Goal: Task Accomplishment & Management: Complete application form

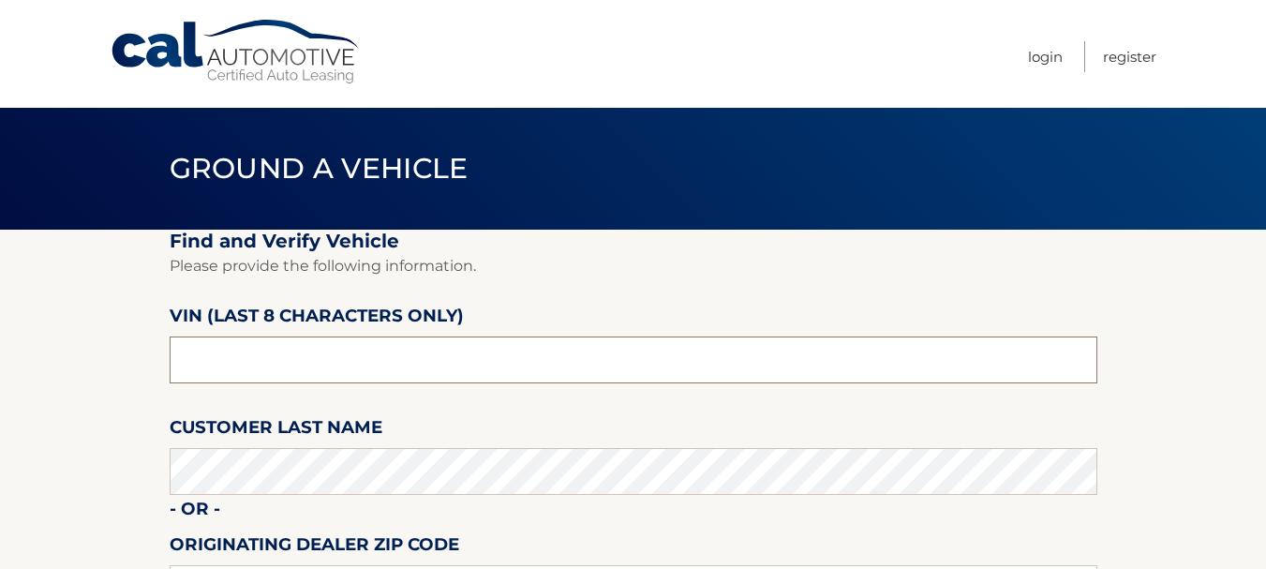
click at [340, 359] on input "text" at bounding box center [634, 359] width 928 height 47
drag, startPoint x: 259, startPoint y: 357, endPoint x: 74, endPoint y: 371, distance: 185.1
click at [74, 371] on section "Find and Verify Vehicle Please provide the following information. VIN (last 8 c…" at bounding box center [633, 471] width 1266 height 483
type input "nh279104"
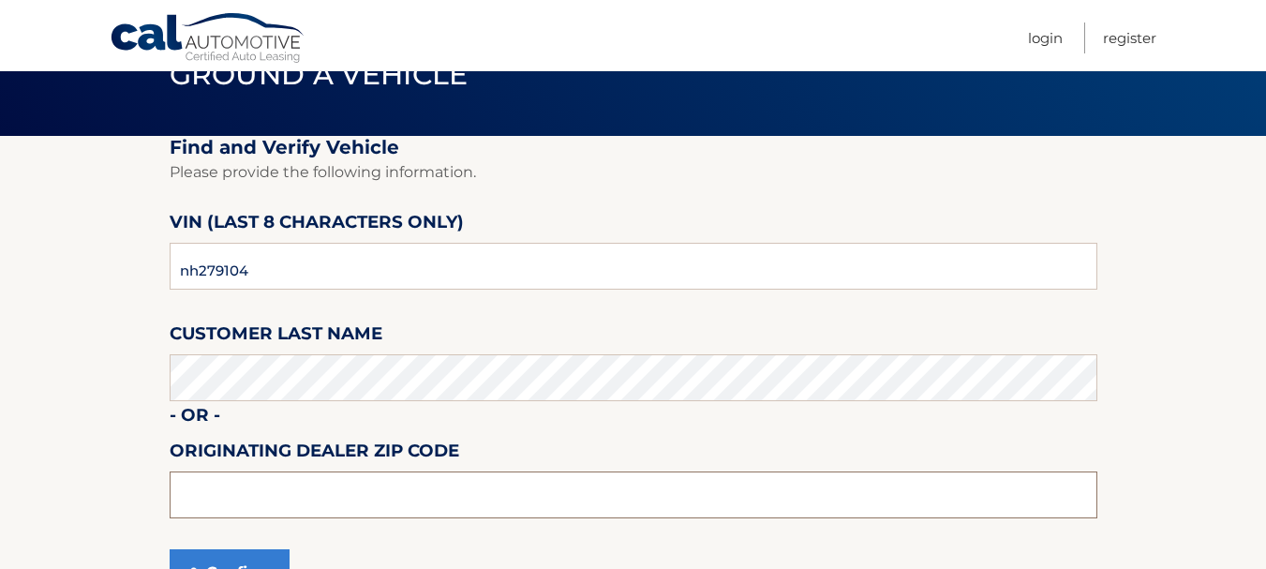
click at [296, 495] on input "text" at bounding box center [634, 494] width 928 height 47
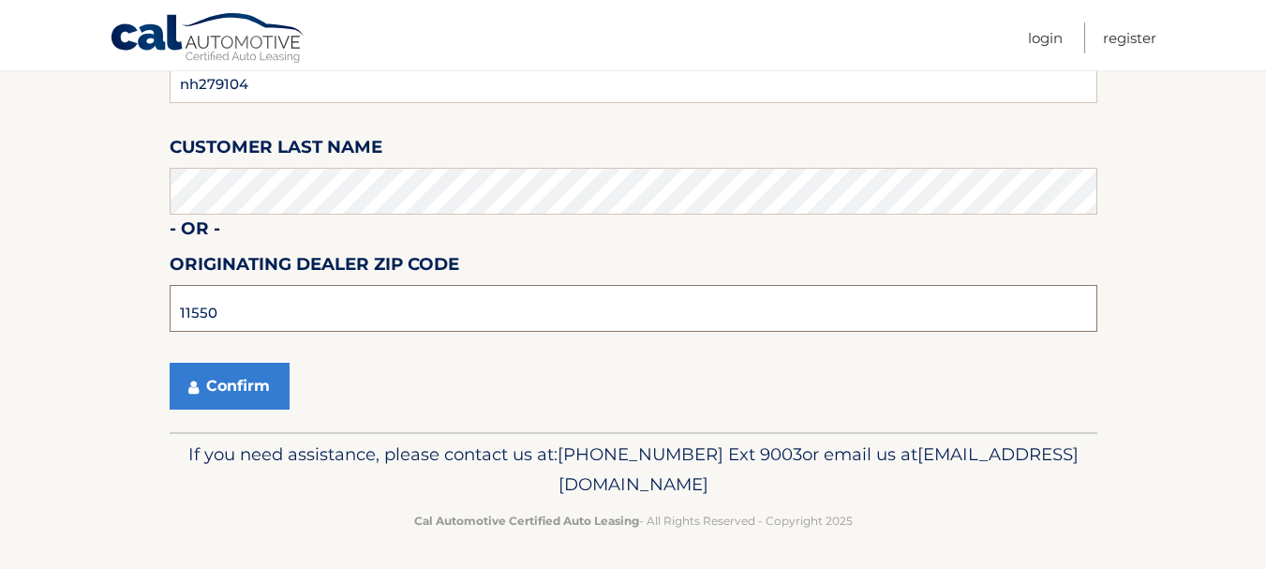
scroll to position [286, 0]
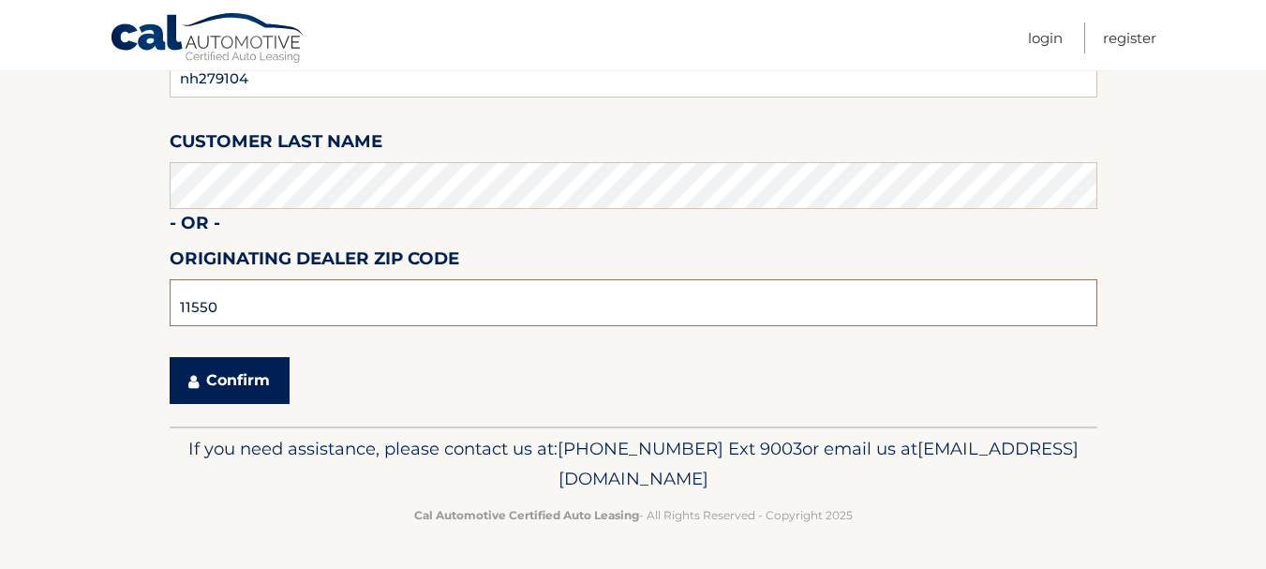
type input "11550"
click at [262, 380] on button "Confirm" at bounding box center [230, 380] width 120 height 47
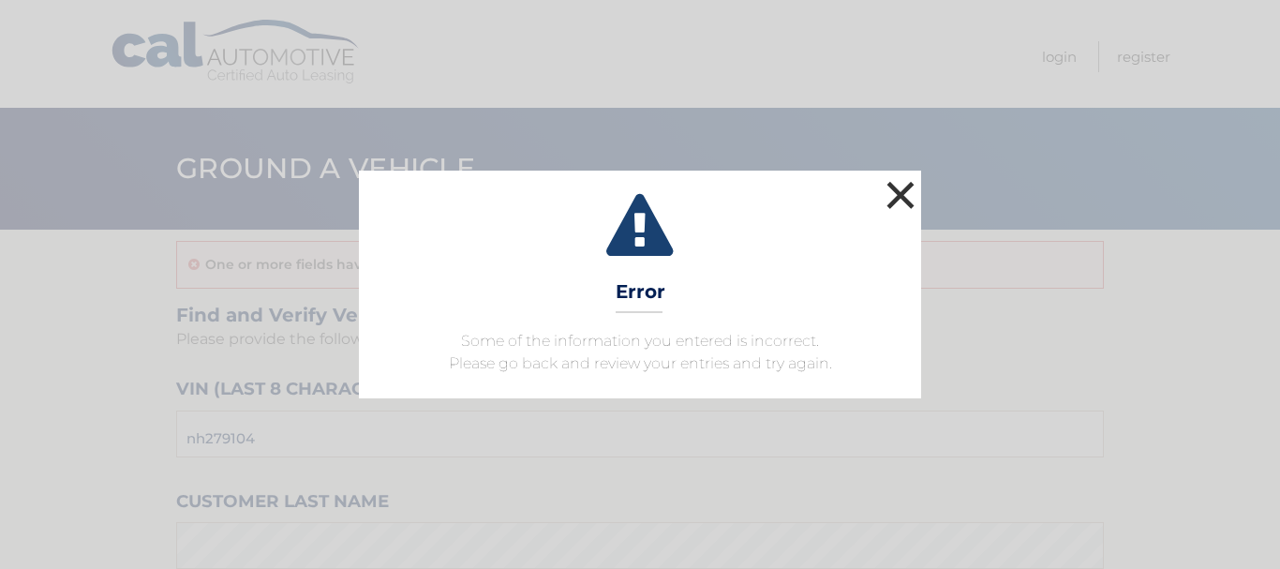
click at [896, 200] on button "×" at bounding box center [900, 194] width 37 height 37
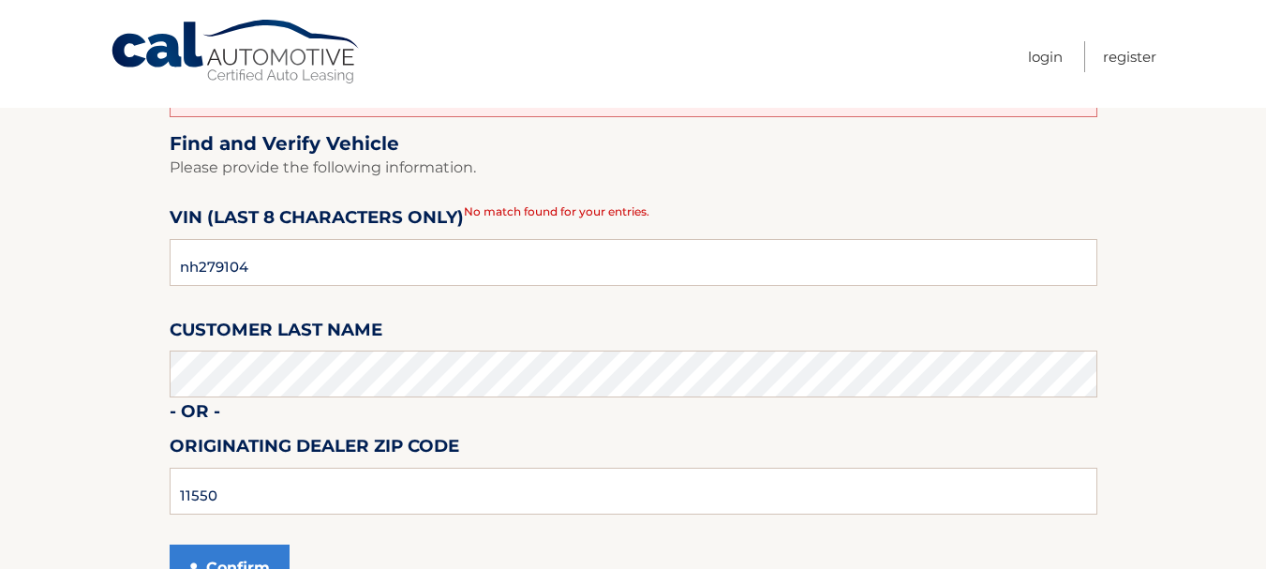
scroll to position [187, 0]
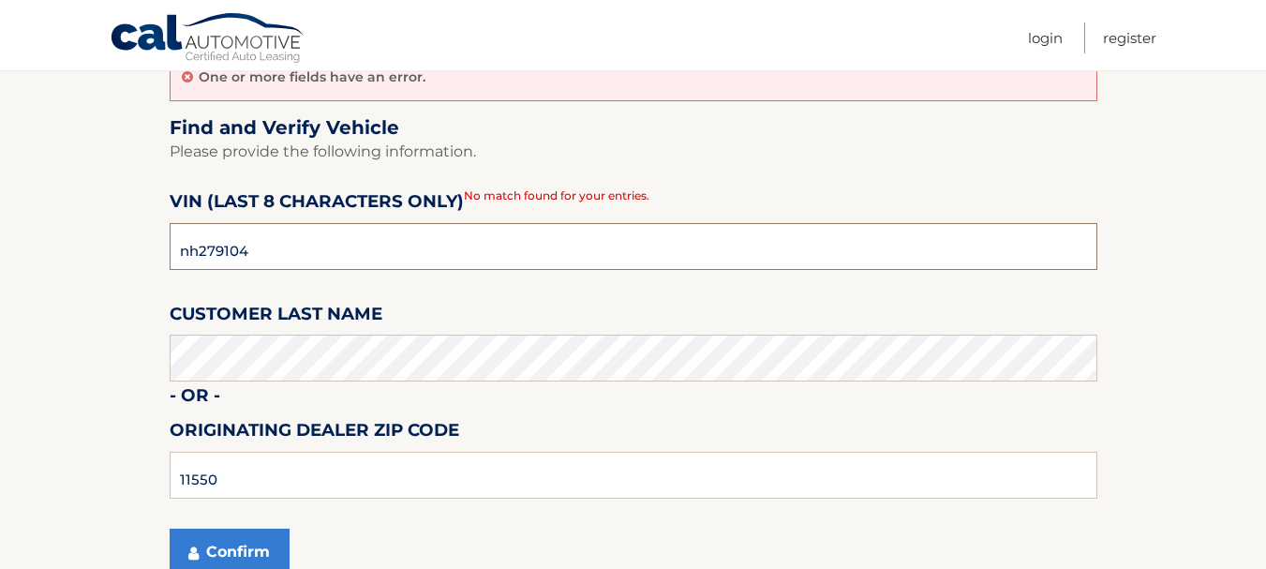
drag, startPoint x: 274, startPoint y: 250, endPoint x: 27, endPoint y: 256, distance: 246.5
click at [27, 256] on section "One or more fields have an error. Find and Verify Vehicle Please provide the fo…" at bounding box center [633, 320] width 1266 height 556
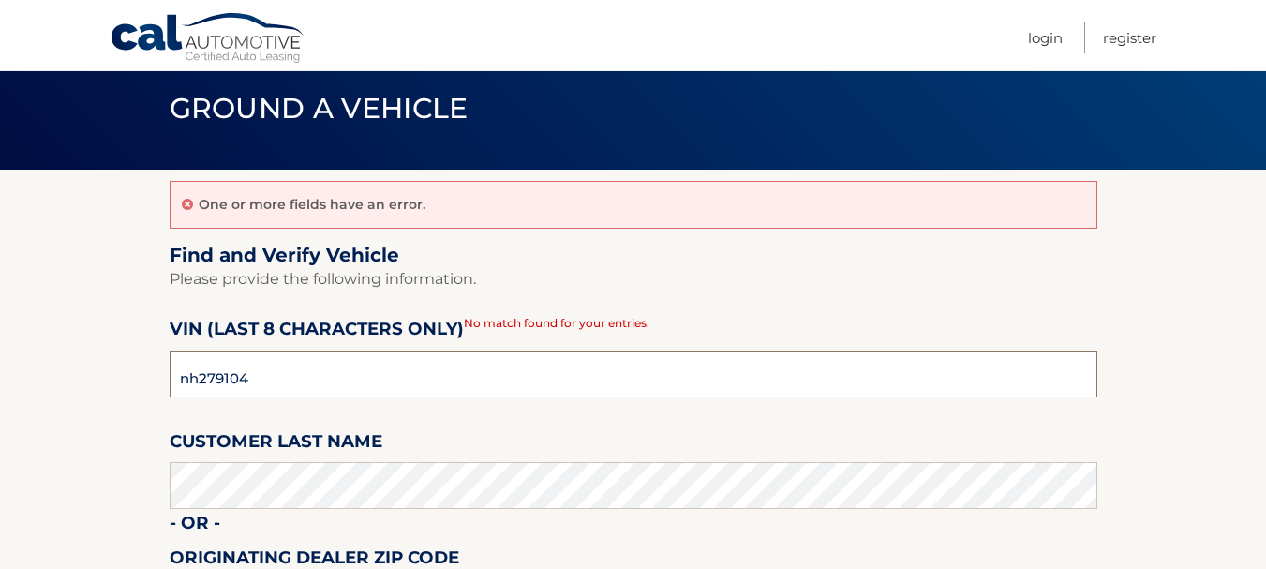
scroll to position [94, 0]
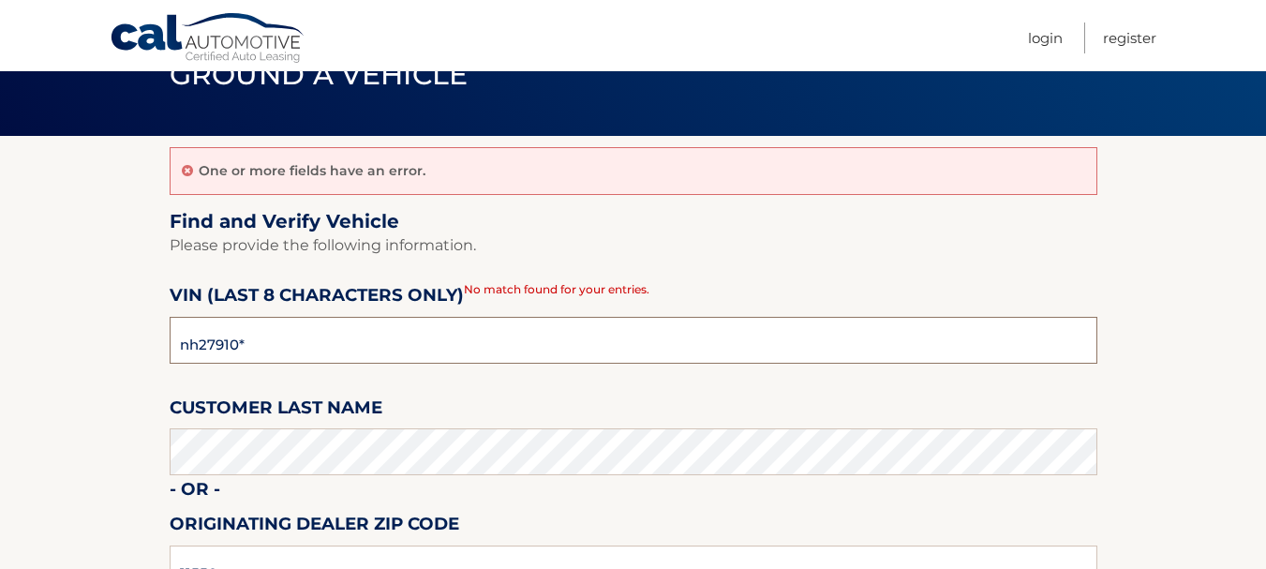
type input "nh279104"
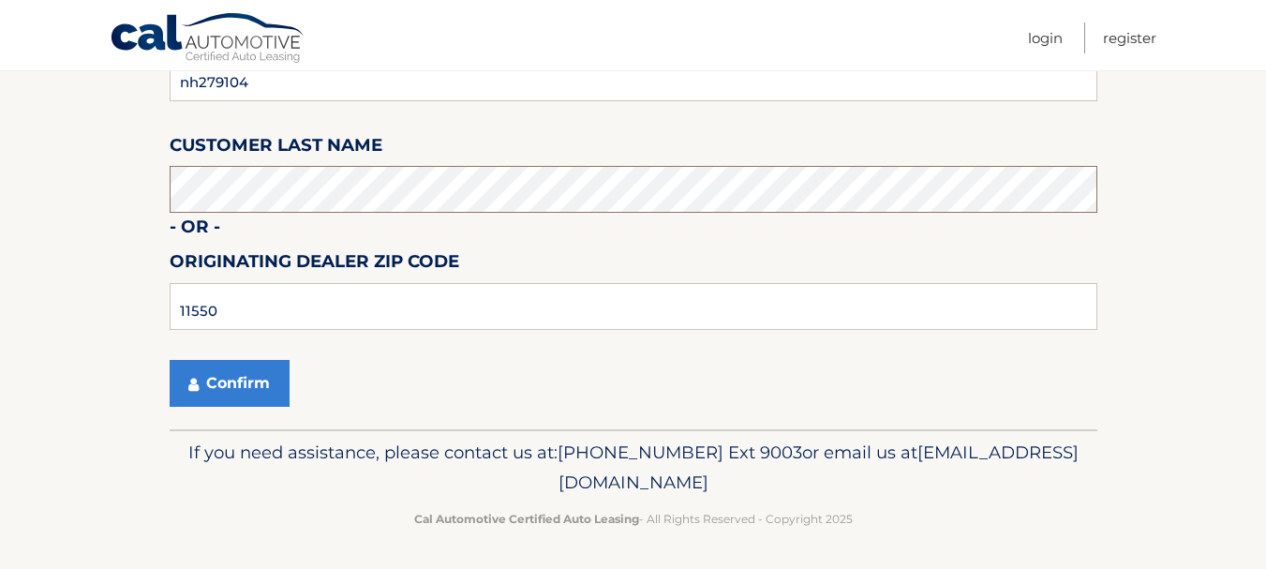
scroll to position [359, 0]
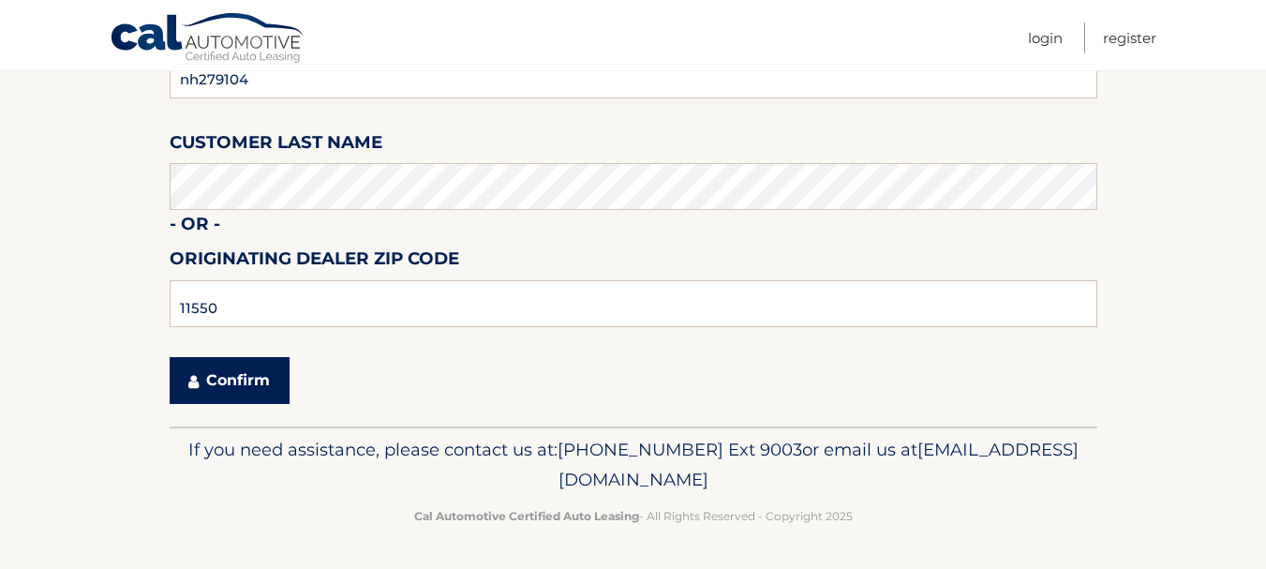
click at [239, 380] on button "Confirm" at bounding box center [230, 380] width 120 height 47
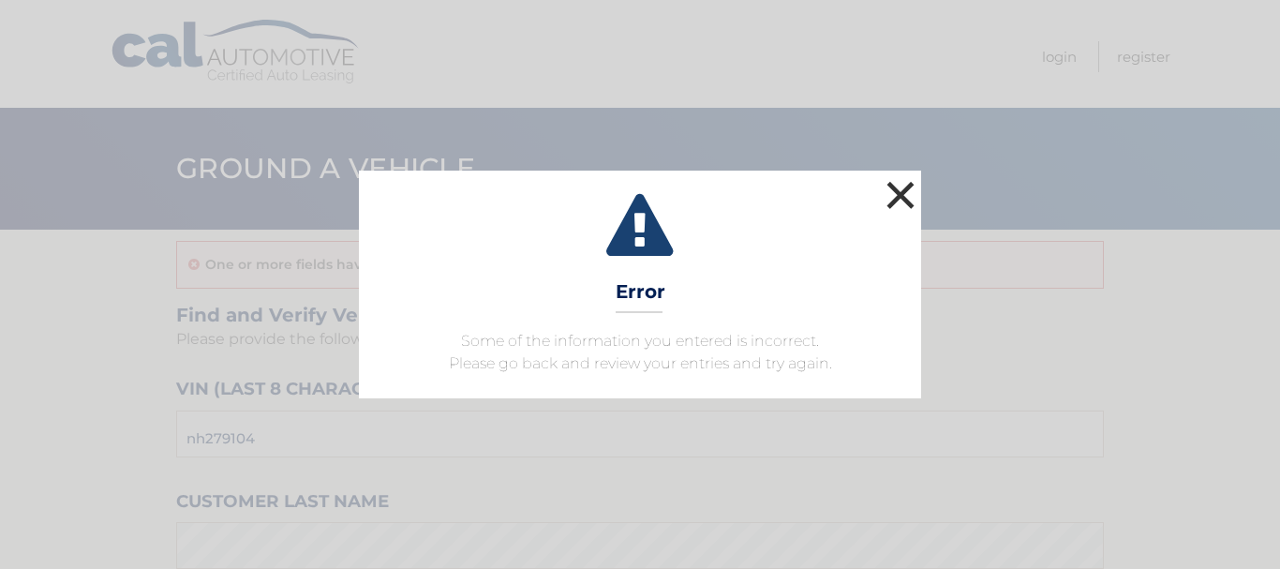
click at [899, 192] on button "×" at bounding box center [900, 194] width 37 height 37
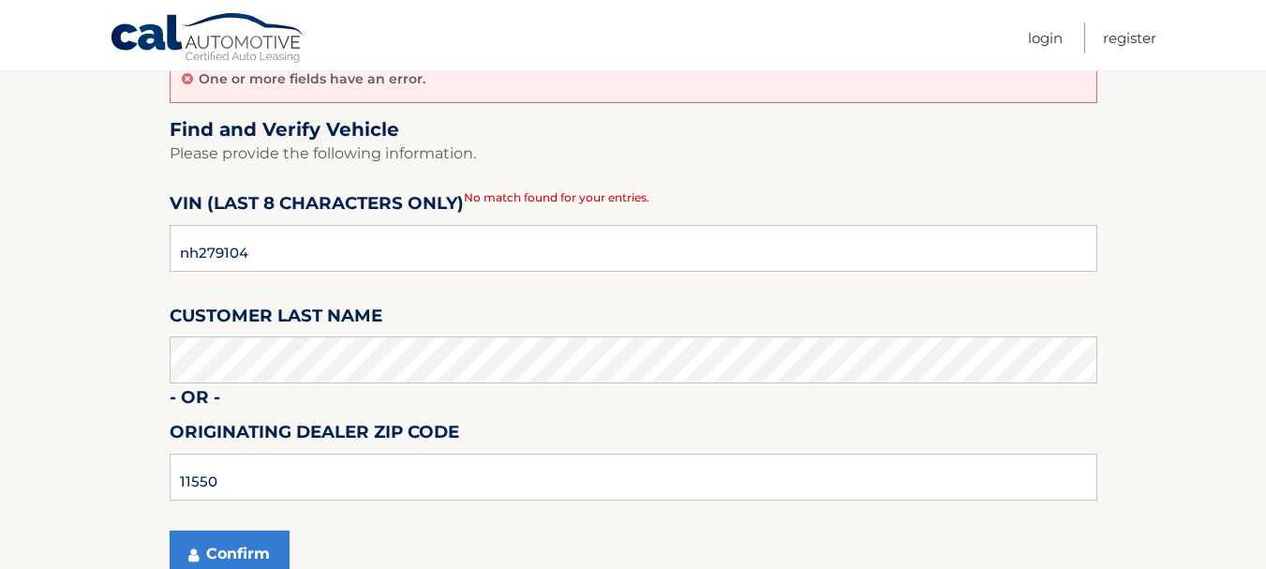
scroll to position [281, 0]
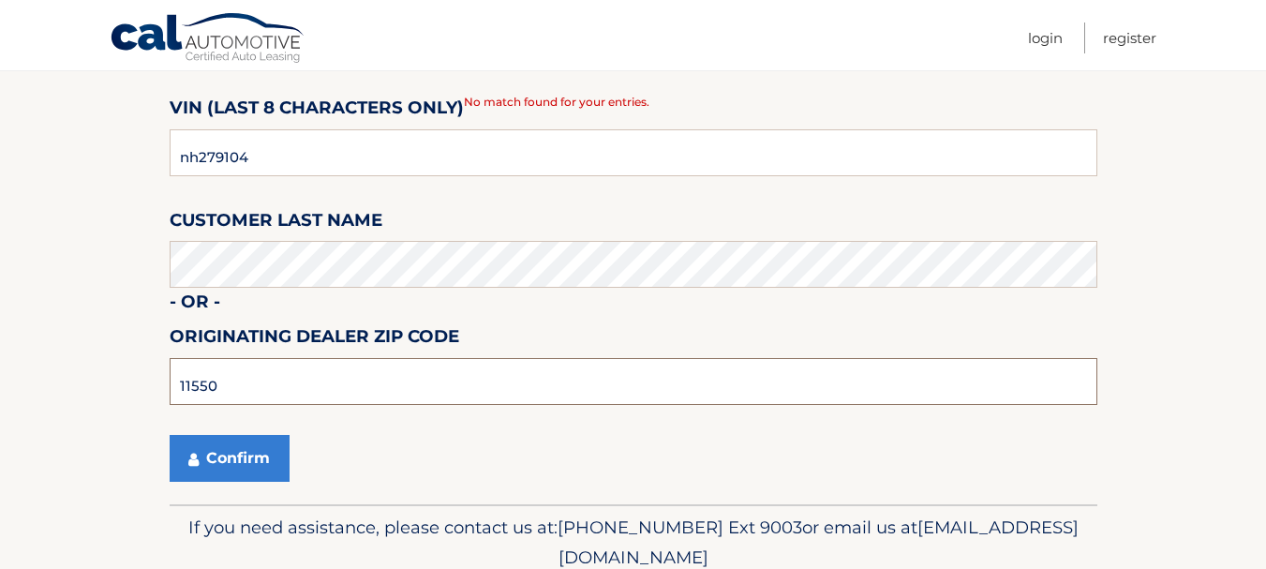
drag, startPoint x: 229, startPoint y: 387, endPoint x: 123, endPoint y: 385, distance: 105.9
click at [123, 385] on section "One or more fields have an error. Find and Verify Vehicle Please provide the fo…" at bounding box center [633, 226] width 1266 height 556
click at [223, 452] on button "Confirm" at bounding box center [230, 458] width 120 height 47
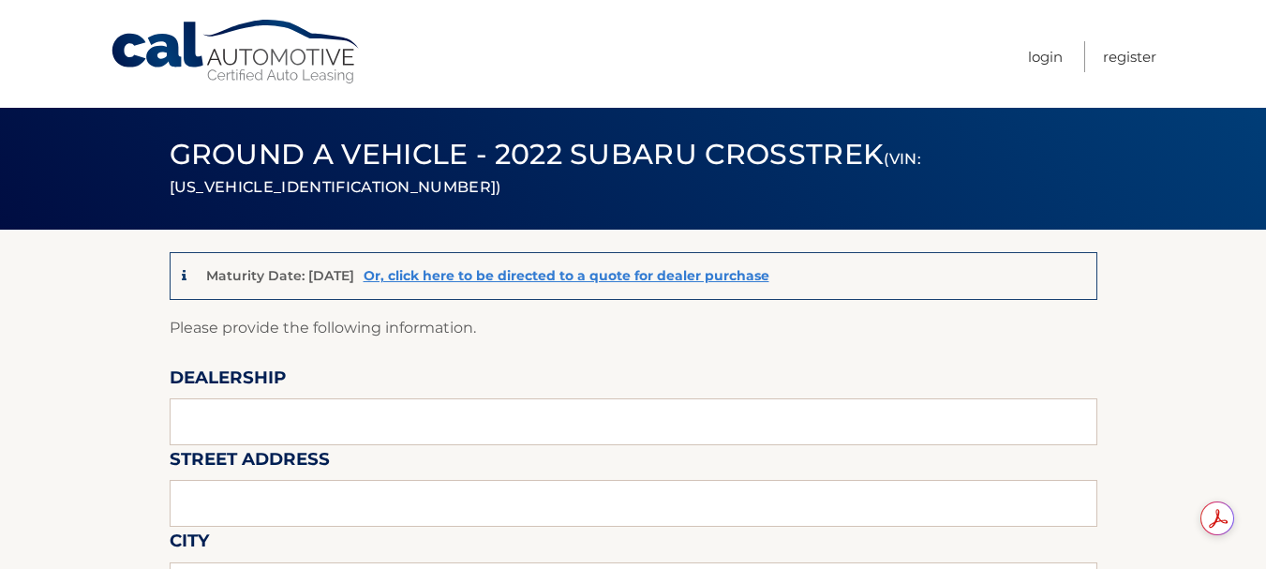
scroll to position [94, 0]
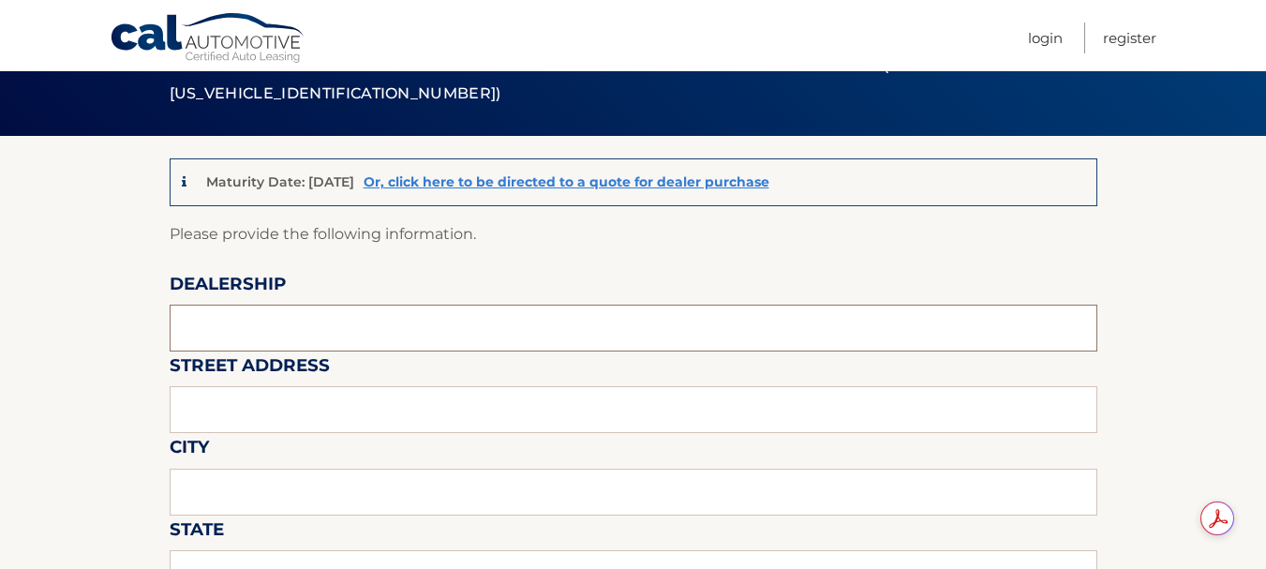
click at [268, 327] on input "text" at bounding box center [634, 328] width 928 height 47
type input "hempstead ford"
click at [286, 404] on input "text" at bounding box center [634, 409] width 928 height 47
type input "301 n franklin st"
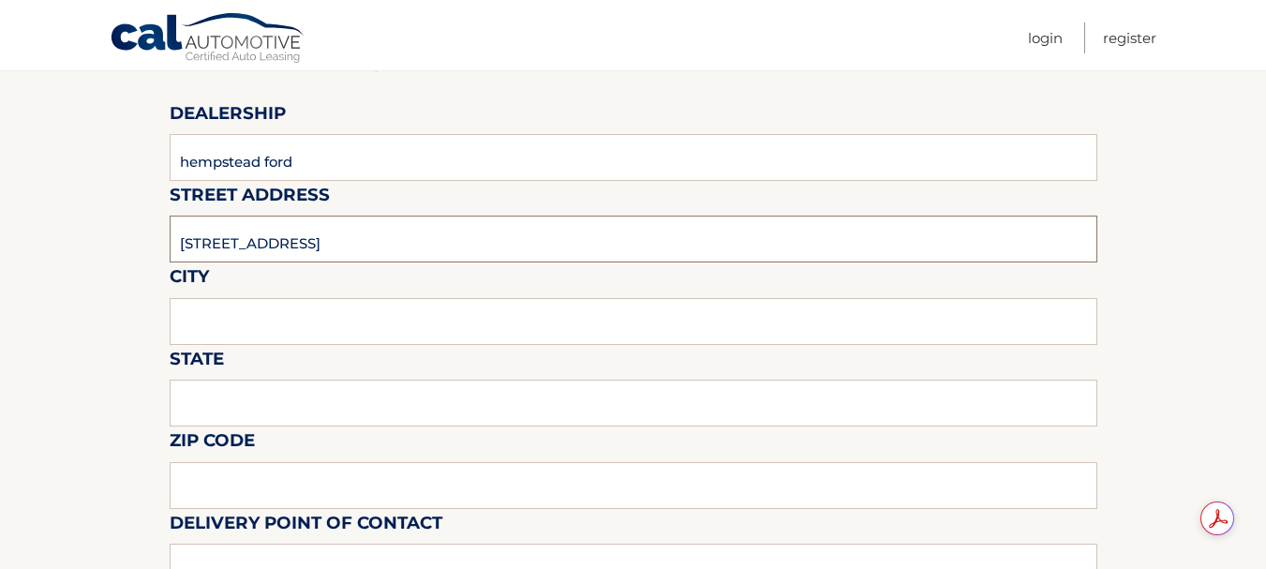
scroll to position [281, 0]
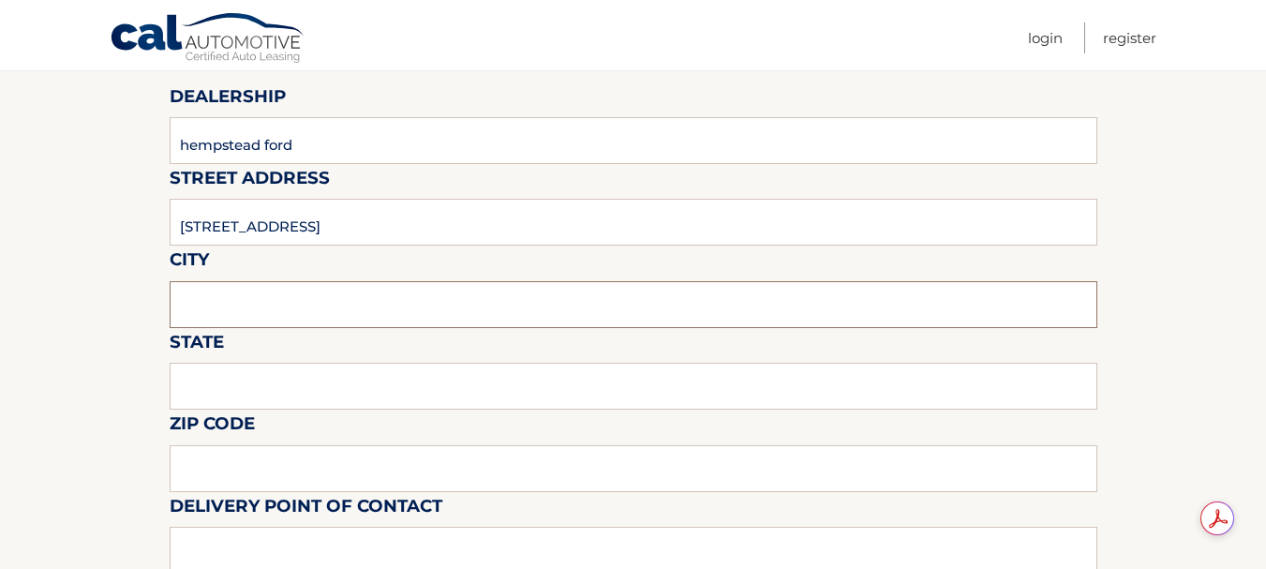
click at [216, 300] on input "text" at bounding box center [634, 304] width 928 height 47
type input "hempstead"
click at [252, 395] on input "text" at bounding box center [634, 386] width 928 height 47
type input "NEW YORK"
type input "11776"
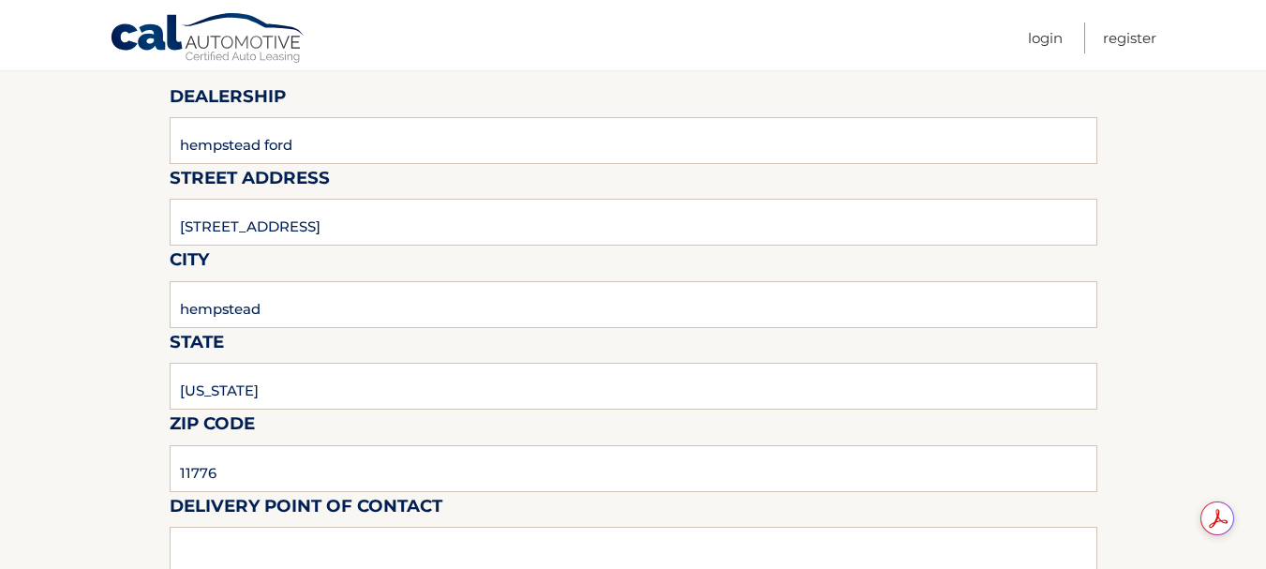
type input "Roger"
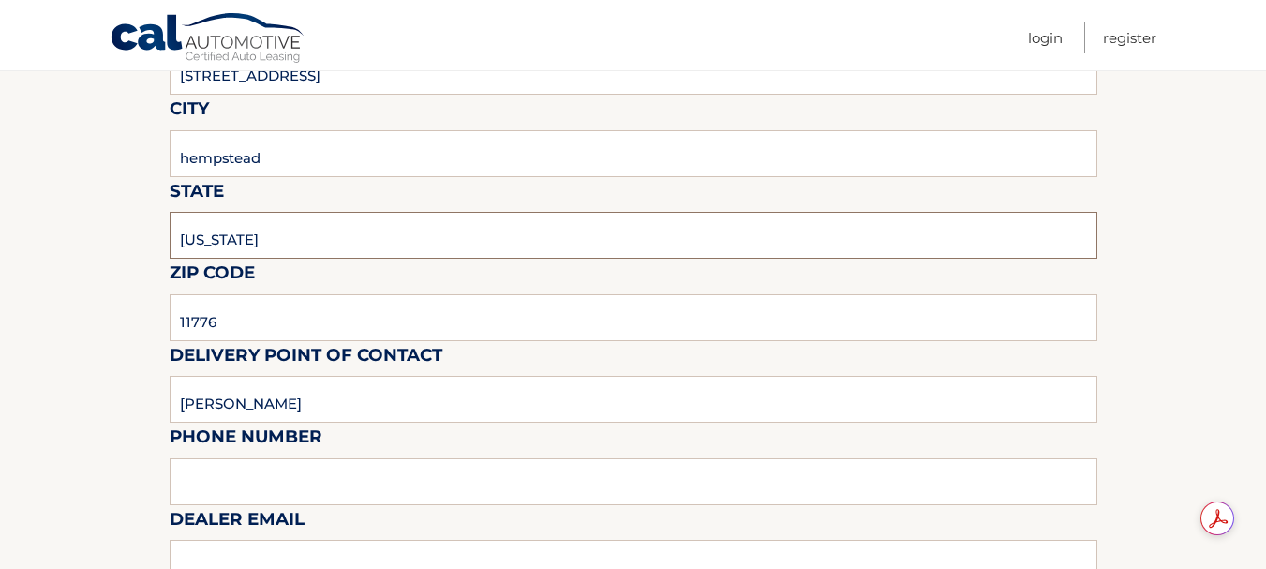
scroll to position [469, 0]
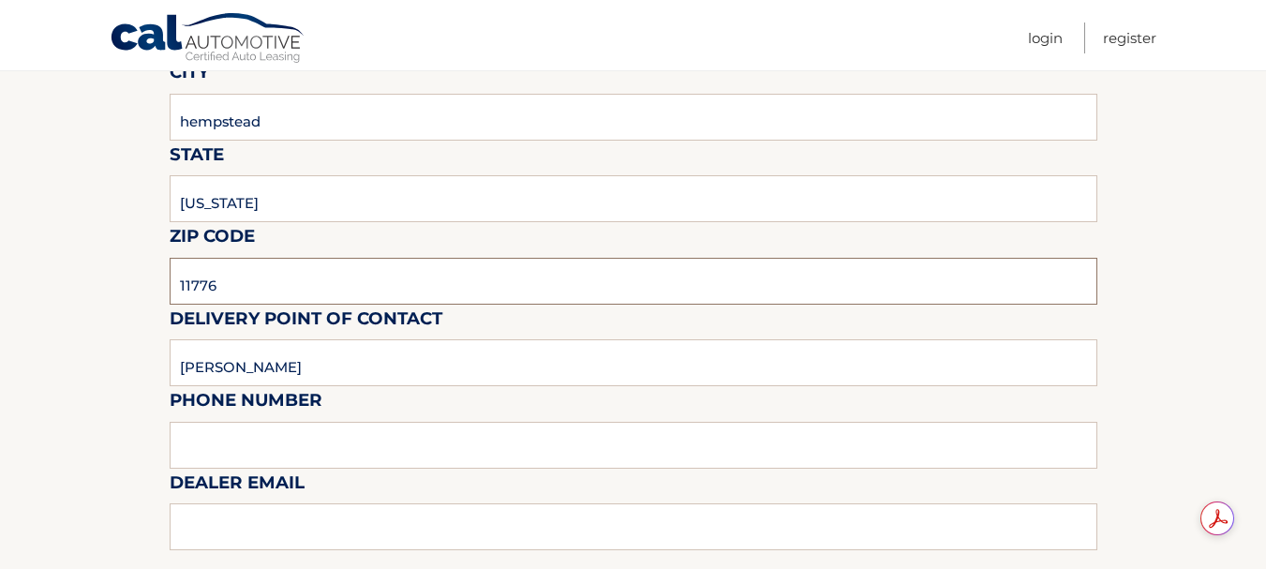
drag, startPoint x: 215, startPoint y: 287, endPoint x: 164, endPoint y: 293, distance: 51.0
type input "11550"
click at [215, 453] on input "text" at bounding box center [634, 445] width 928 height 47
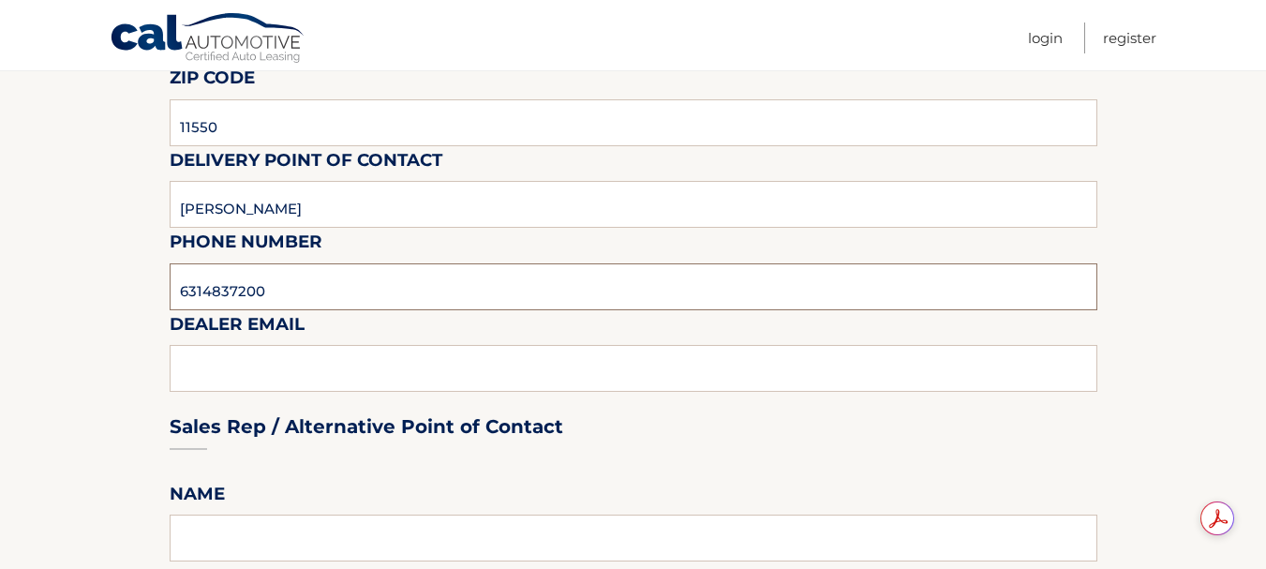
scroll to position [656, 0]
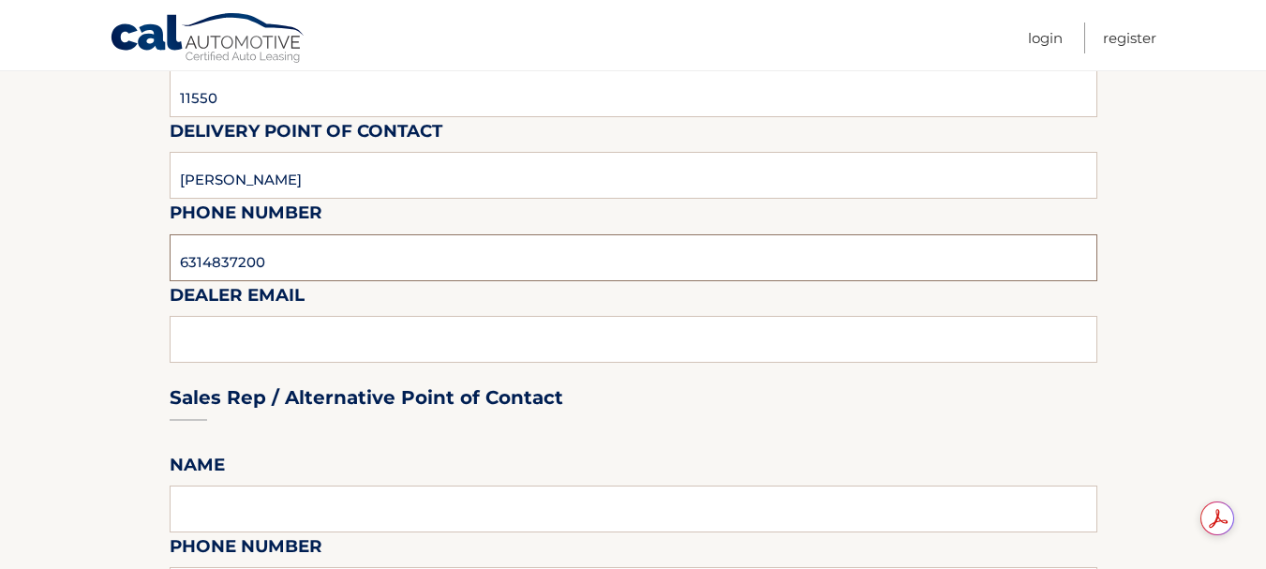
type input "6314837200"
click at [234, 335] on div "Sales Rep / Alternative Point of Contact" at bounding box center [634, 362] width 928 height 132
click at [234, 346] on div "Sales Rep / Alternative Point of Contact" at bounding box center [634, 362] width 928 height 132
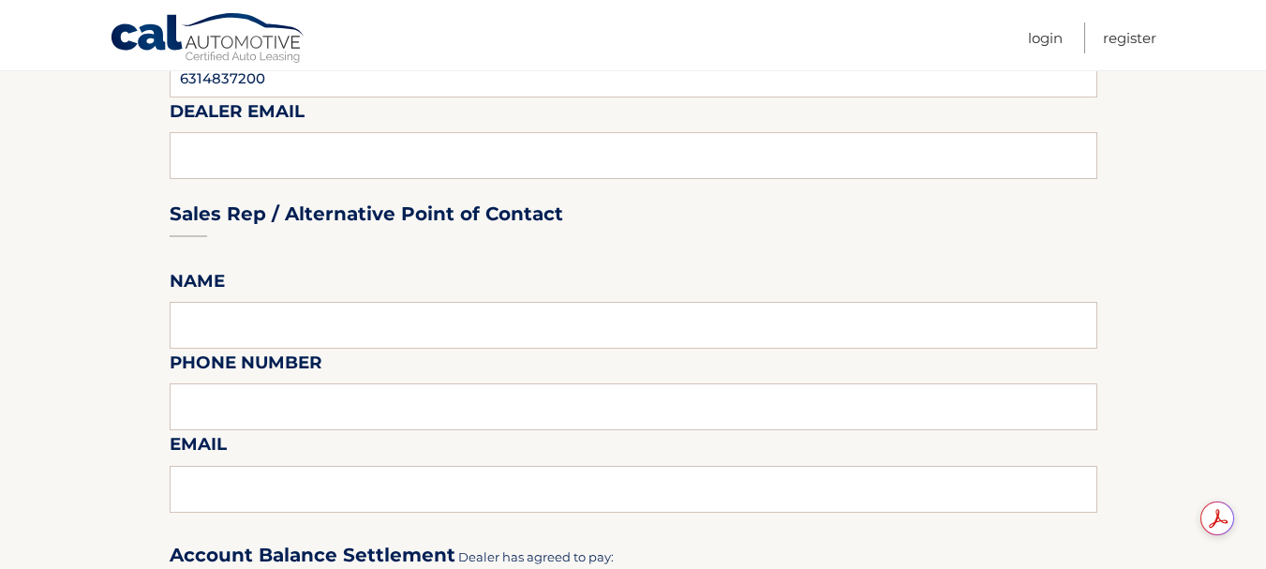
scroll to position [843, 0]
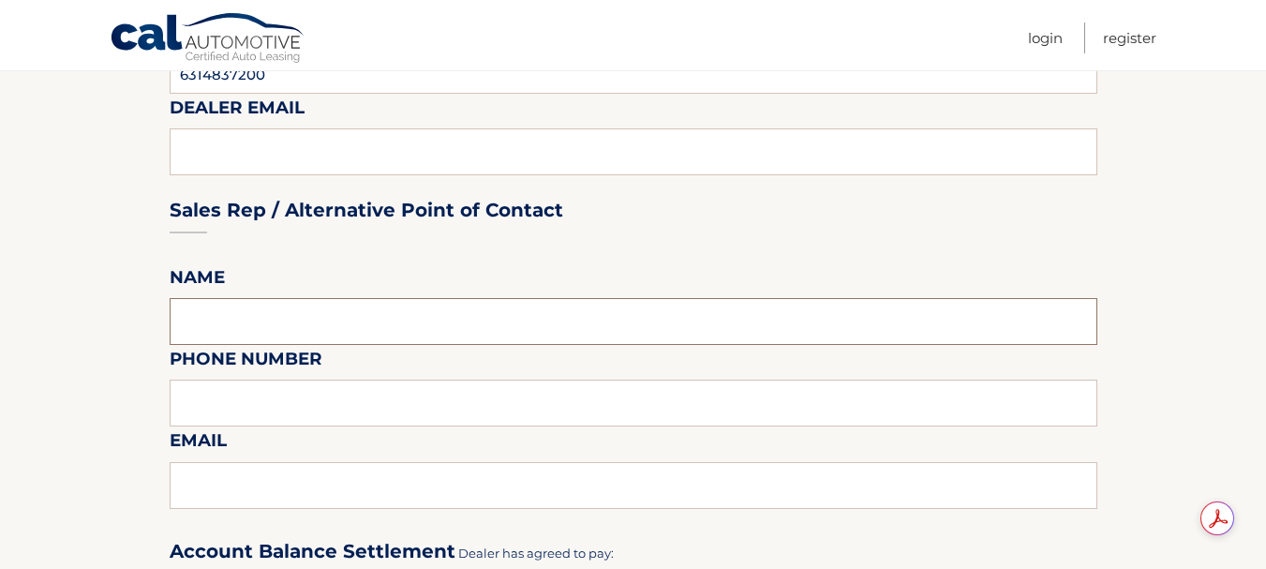
click at [275, 326] on input "text" at bounding box center [634, 321] width 928 height 47
type input "eric roseman"
type input "6316707287"
type input "dad11725@yahoo.com"
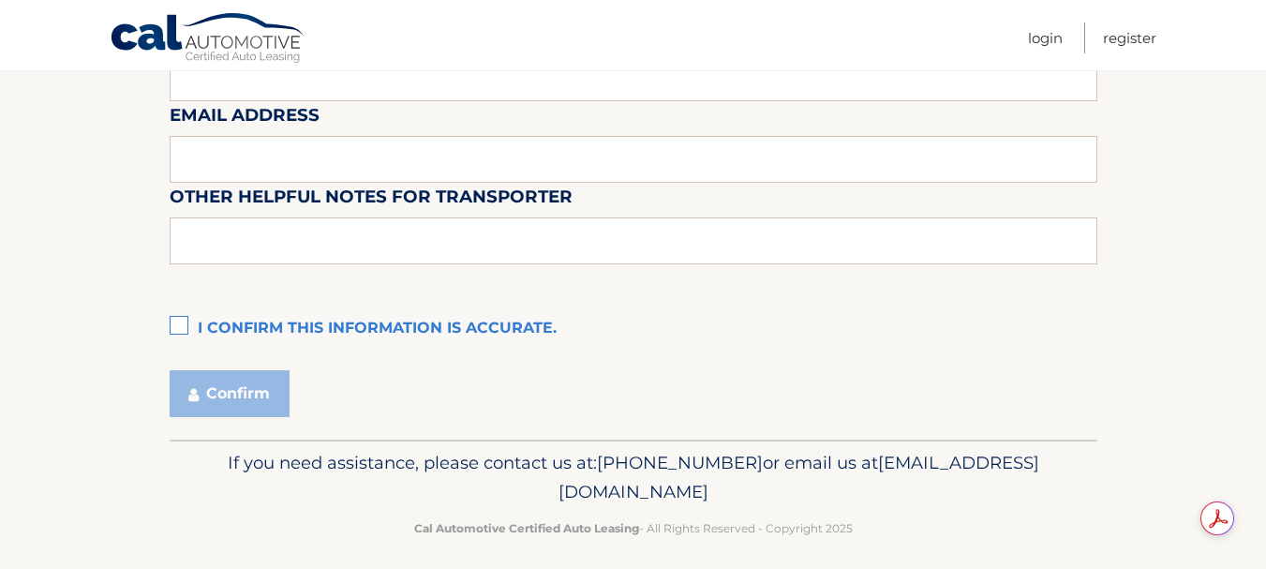
scroll to position [1856, 0]
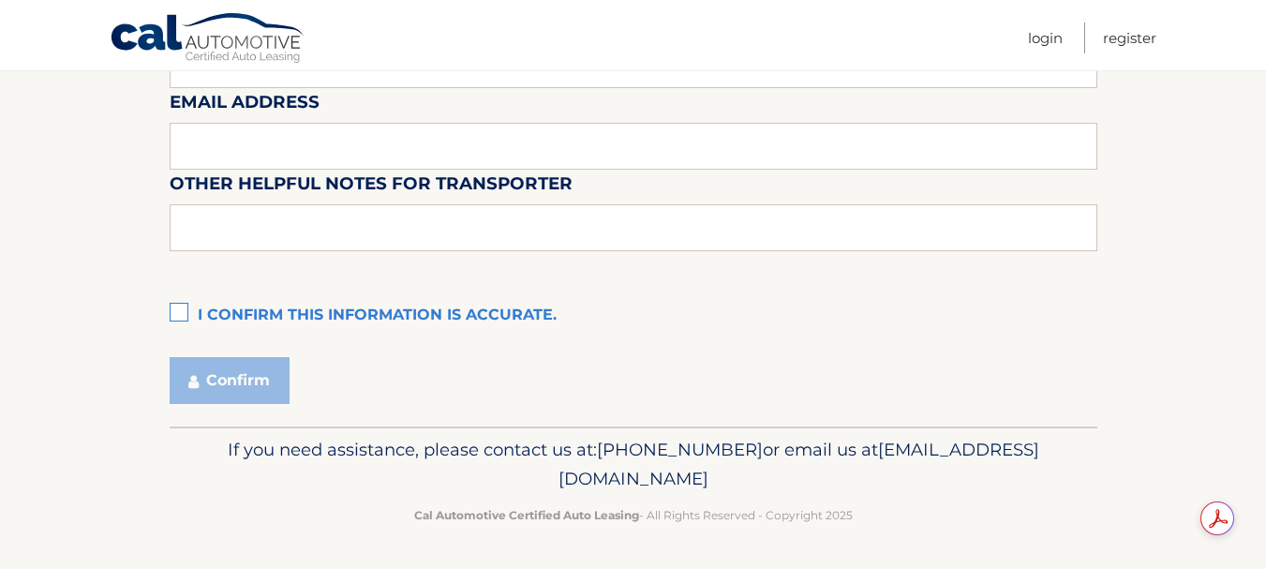
click at [189, 320] on label "I confirm this information is accurate." at bounding box center [634, 315] width 928 height 37
click at [0, 0] on input "I confirm this information is accurate." at bounding box center [0, 0] width 0 height 0
click at [209, 380] on button "Confirm" at bounding box center [230, 380] width 120 height 47
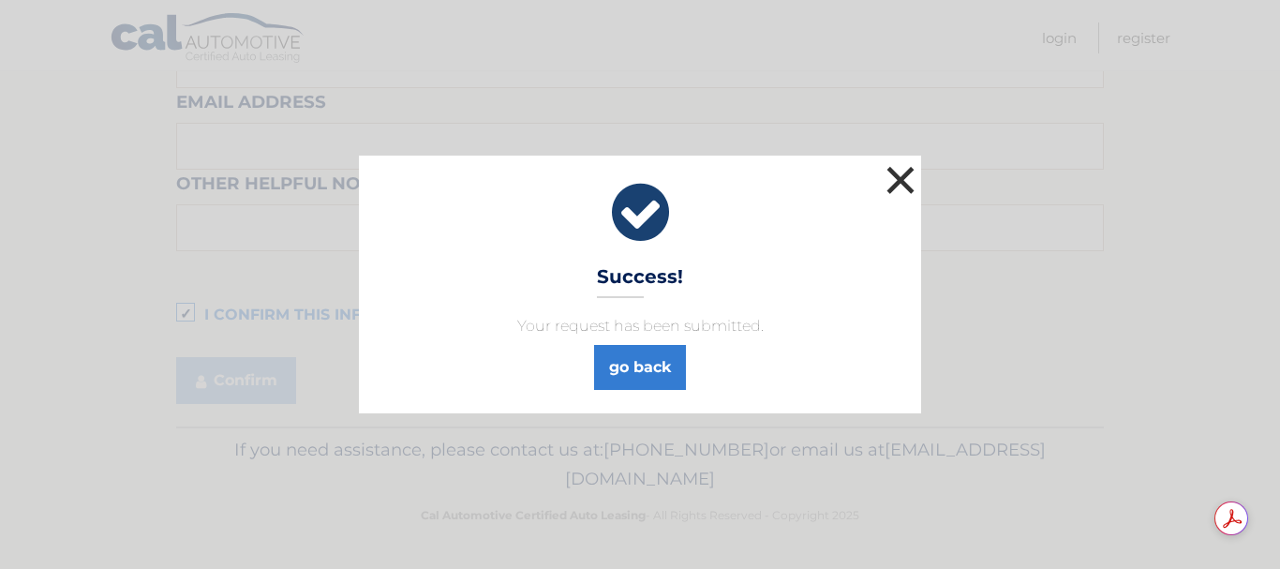
click at [901, 173] on button "×" at bounding box center [900, 179] width 37 height 37
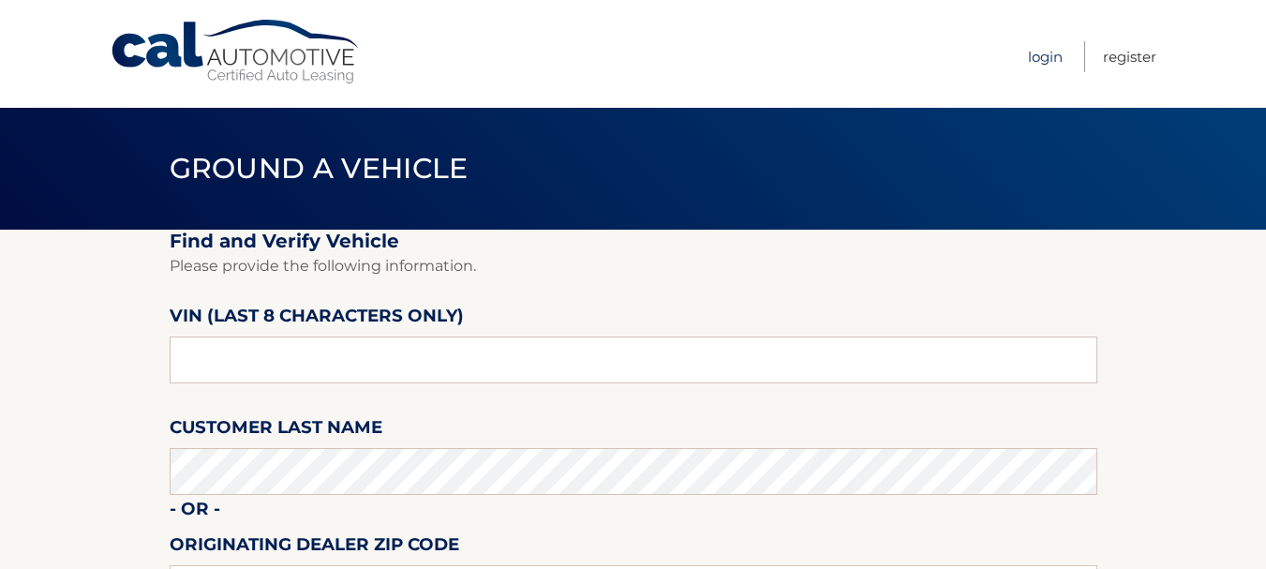
click at [1043, 53] on link "Login" at bounding box center [1045, 56] width 35 height 31
